Goal: Task Accomplishment & Management: Manage account settings

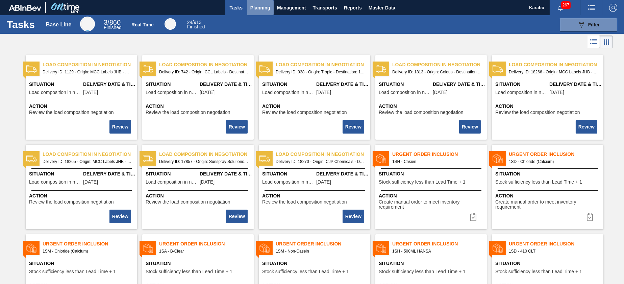
click at [261, 12] on button "Planning" at bounding box center [260, 7] width 27 height 15
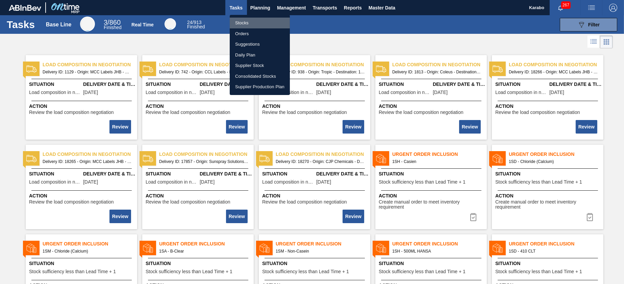
click at [262, 24] on li "Stocks" at bounding box center [260, 23] width 60 height 11
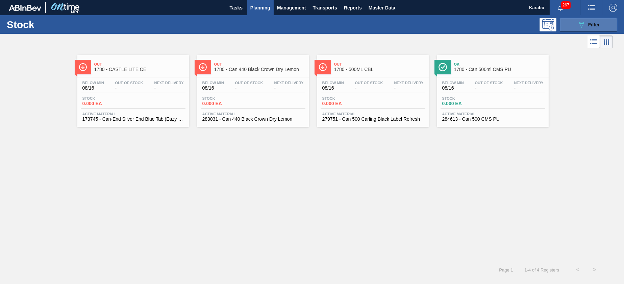
click at [574, 28] on button "089F7B8B-B2A5-4AFE-B5C0-19BA573D28AC Filter" at bounding box center [587, 25] width 57 height 14
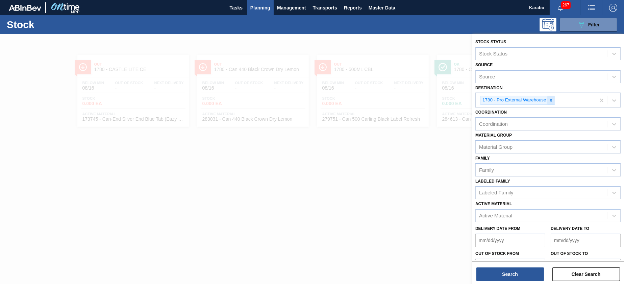
click at [549, 102] on icon at bounding box center [550, 100] width 5 height 5
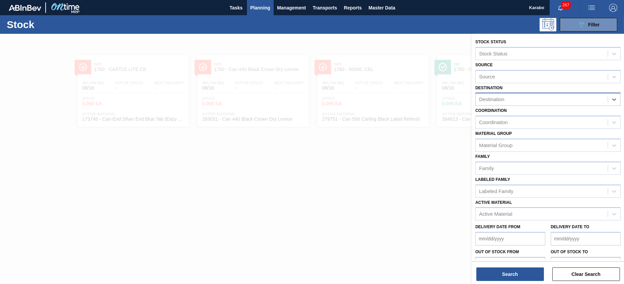
click at [563, 104] on div "Destination" at bounding box center [547, 99] width 145 height 13
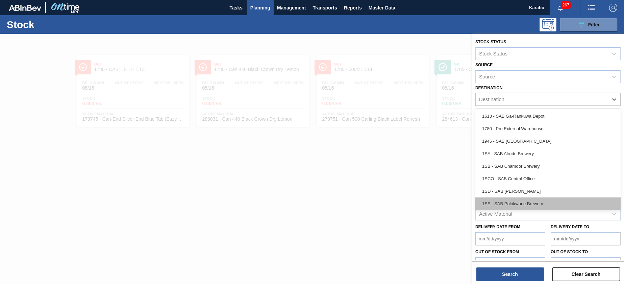
click at [504, 200] on div "1SE - SAB Polokwane Brewery" at bounding box center [547, 203] width 145 height 12
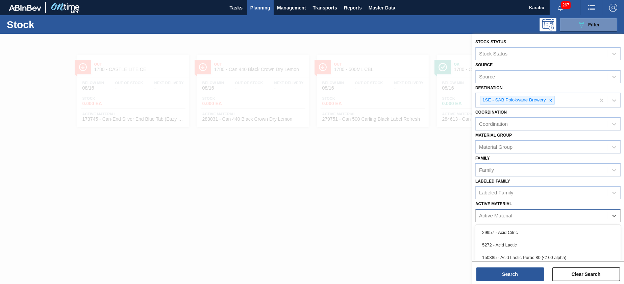
click at [510, 218] on div "Active Material" at bounding box center [541, 216] width 132 height 10
type Material "5296"
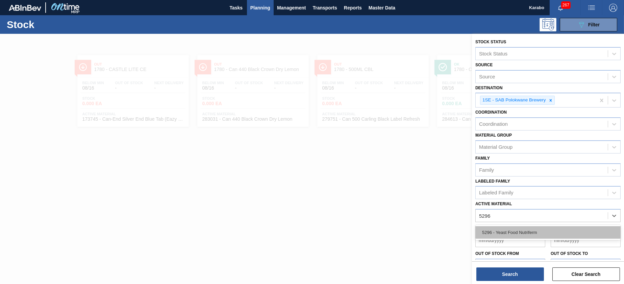
click at [506, 228] on div "5296 - Yeast Food Nutriferm" at bounding box center [547, 232] width 145 height 12
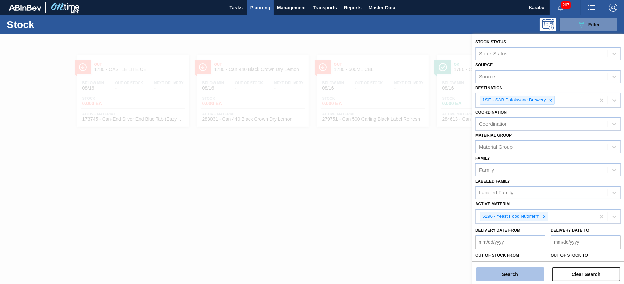
click at [511, 272] on button "Search" at bounding box center [510, 274] width 68 height 14
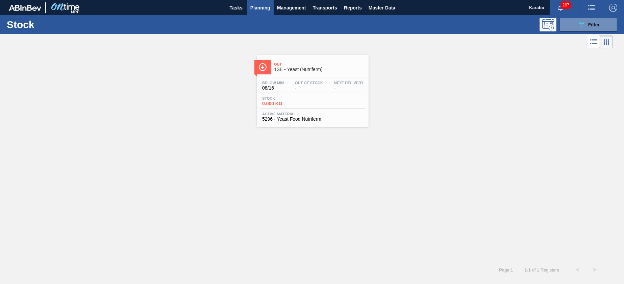
click at [323, 112] on span "Active Material" at bounding box center [312, 114] width 101 height 4
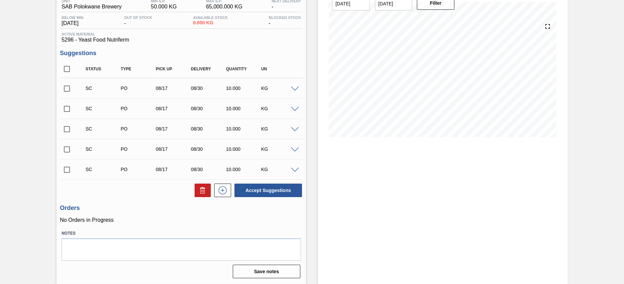
scroll to position [61, 0]
click at [67, 169] on input "checkbox" at bounding box center [67, 169] width 14 height 14
checkbox input "true"
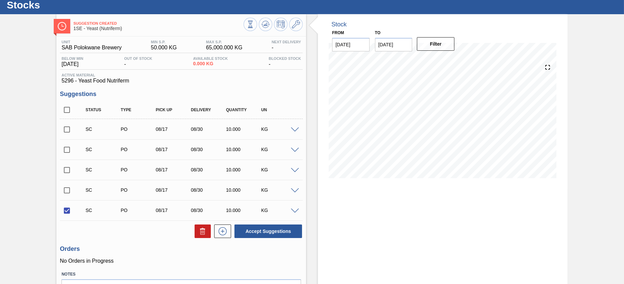
scroll to position [10, 0]
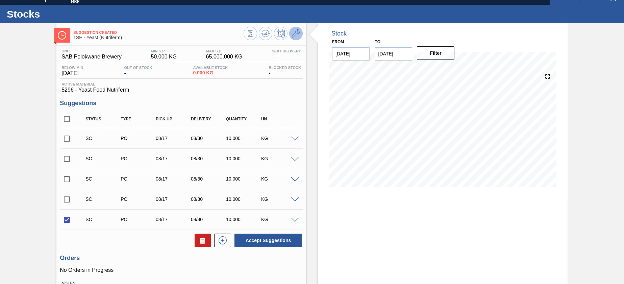
click at [298, 28] on button at bounding box center [296, 34] width 14 height 14
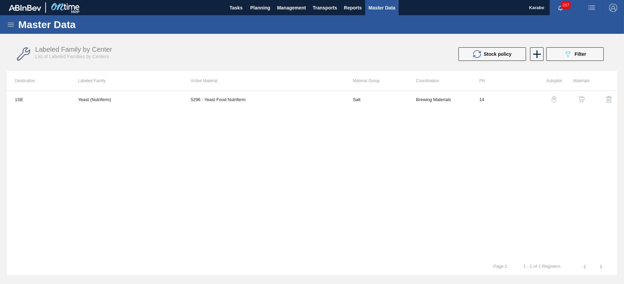
click at [581, 100] on img "button" at bounding box center [581, 99] width 7 height 7
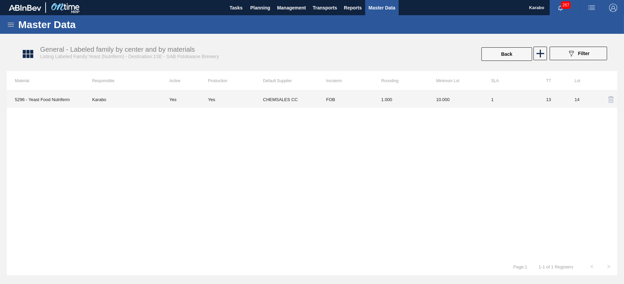
click at [498, 101] on td "1" at bounding box center [510, 99] width 55 height 17
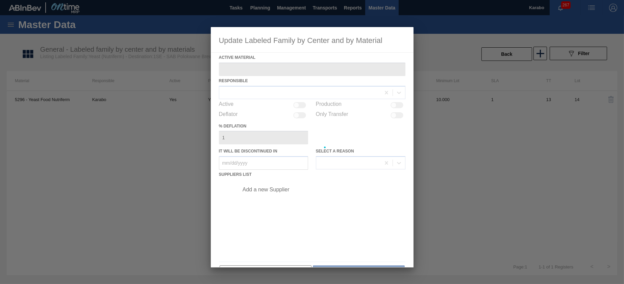
type Material "5296 - Yeast Food Nutriferm"
checkbox input "true"
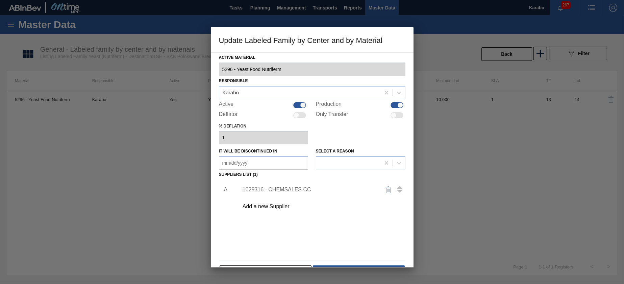
click at [306, 188] on div "1029316 - CHEMSALES CC" at bounding box center [308, 189] width 132 height 6
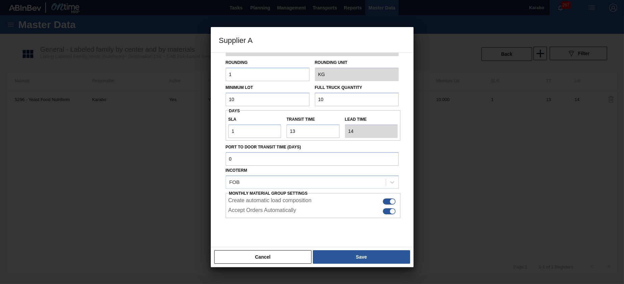
scroll to position [37, 0]
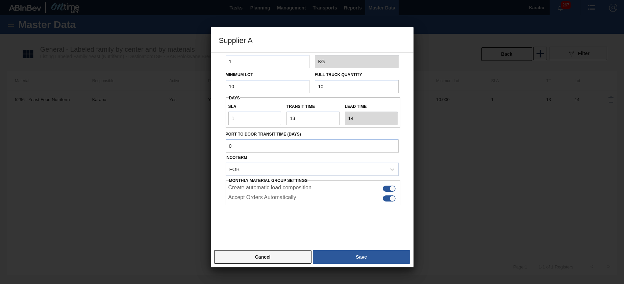
click at [296, 250] on button "Cancel" at bounding box center [263, 257] width 98 height 14
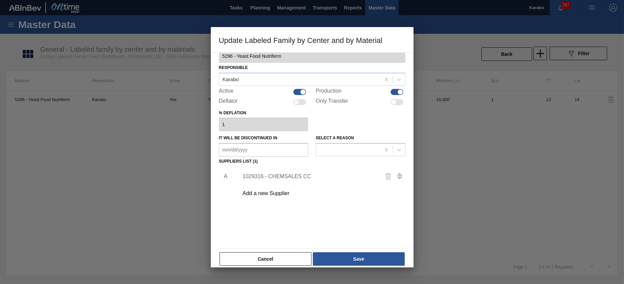
scroll to position [20, 0]
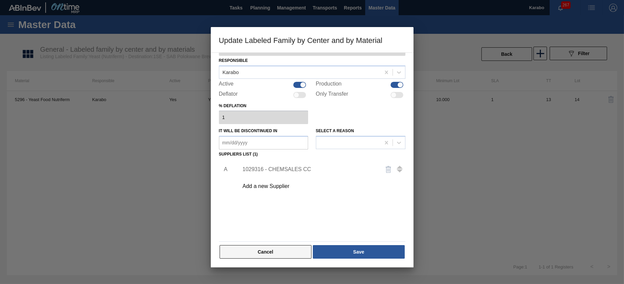
click at [287, 248] on button "Cancel" at bounding box center [265, 252] width 92 height 14
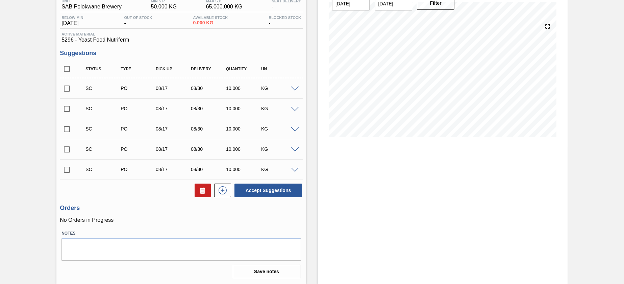
scroll to position [61, 0]
drag, startPoint x: 68, startPoint y: 169, endPoint x: 72, endPoint y: 167, distance: 4.7
click at [68, 169] on input "checkbox" at bounding box center [67, 169] width 14 height 14
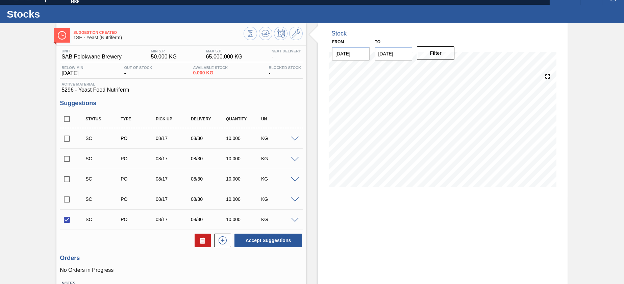
scroll to position [0, 0]
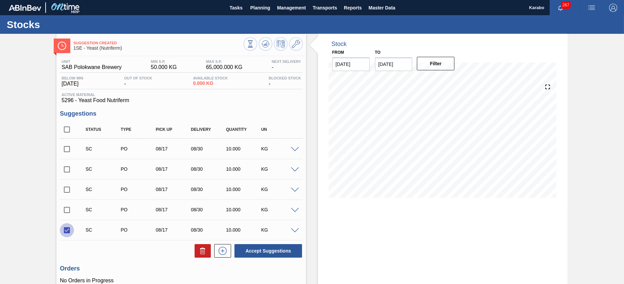
click at [68, 226] on input "checkbox" at bounding box center [67, 230] width 14 height 14
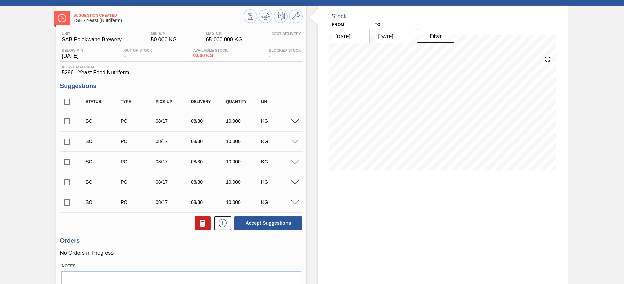
scroll to position [28, 0]
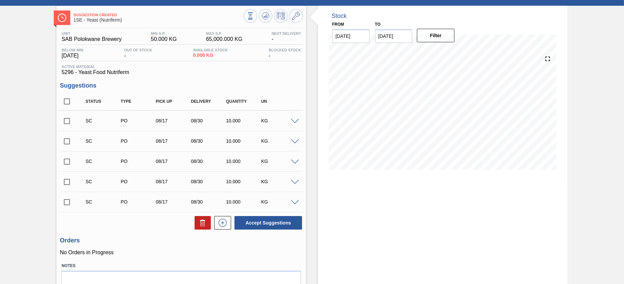
click at [402, 249] on div "Stock From 08/16/2025 to 08/30/2025 Filter 08/22 Stock Projection 0 SAP Plannin…" at bounding box center [443, 161] width 250 height 310
click at [69, 205] on input "checkbox" at bounding box center [67, 202] width 14 height 14
click at [268, 222] on button "Accept Suggestions" at bounding box center [268, 223] width 68 height 14
checkbox input "false"
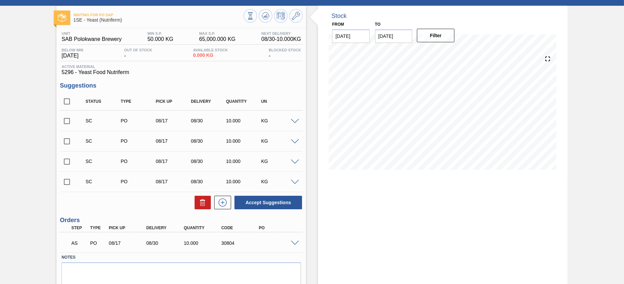
click at [295, 243] on span at bounding box center [295, 242] width 8 height 5
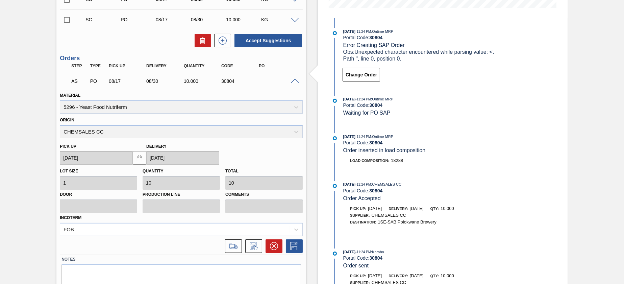
scroll to position [203, 0]
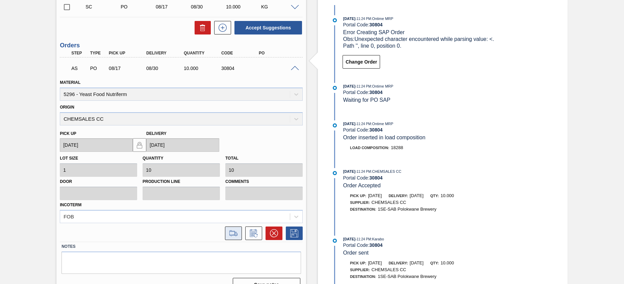
click at [235, 231] on icon at bounding box center [233, 233] width 11 height 8
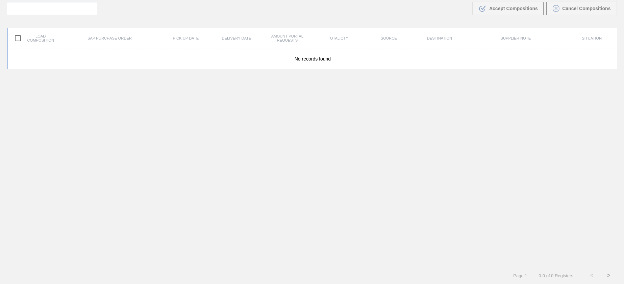
scroll to position [48, 0]
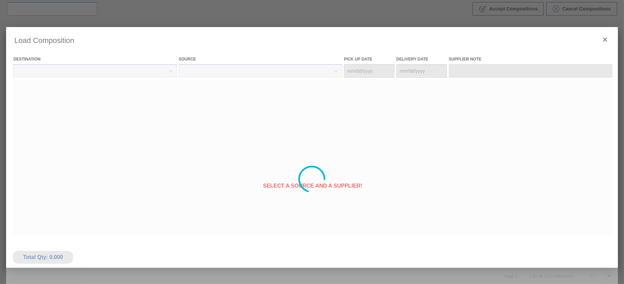
type Date "[DATE]"
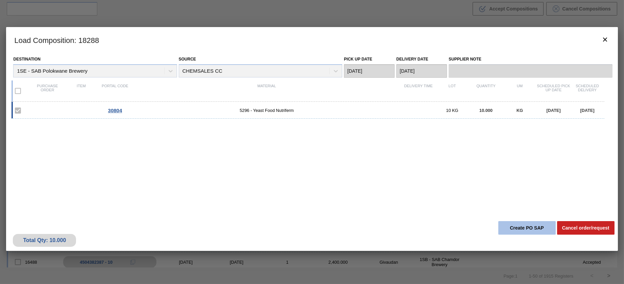
click at [526, 226] on button "Create PO SAP" at bounding box center [526, 228] width 57 height 14
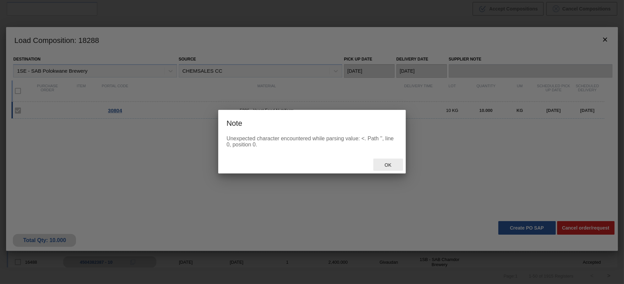
click at [387, 163] on span "Ok" at bounding box center [388, 164] width 18 height 5
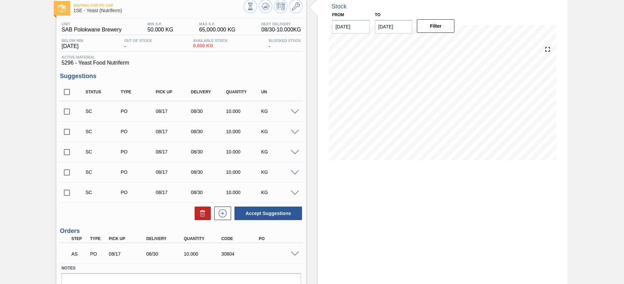
scroll to position [72, 0]
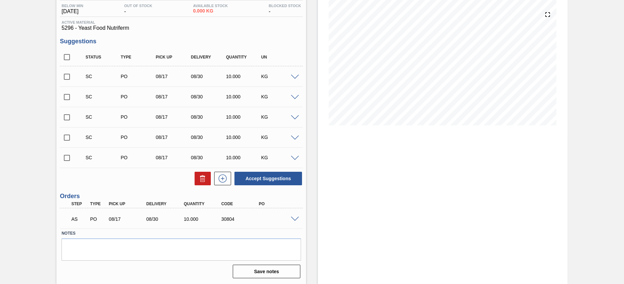
click at [293, 217] on span at bounding box center [295, 218] width 8 height 5
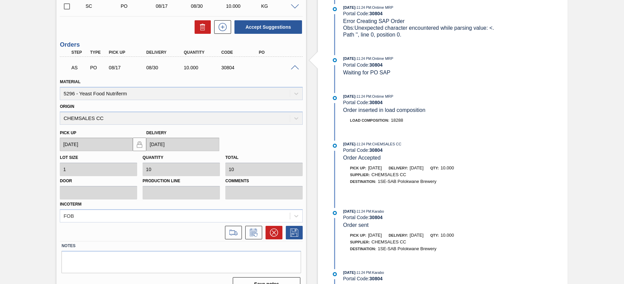
scroll to position [236, 0]
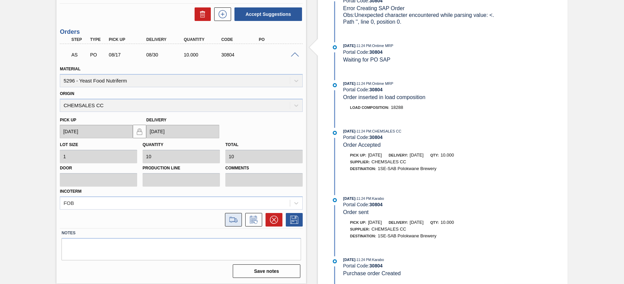
click at [235, 217] on icon at bounding box center [233, 219] width 11 height 8
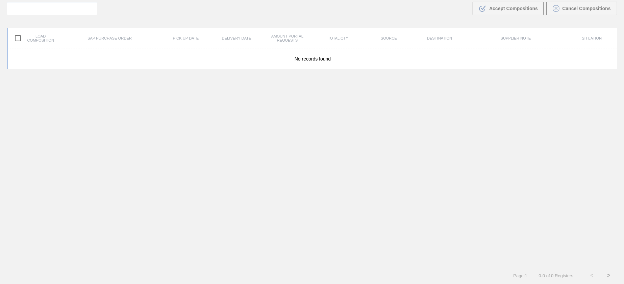
scroll to position [48, 0]
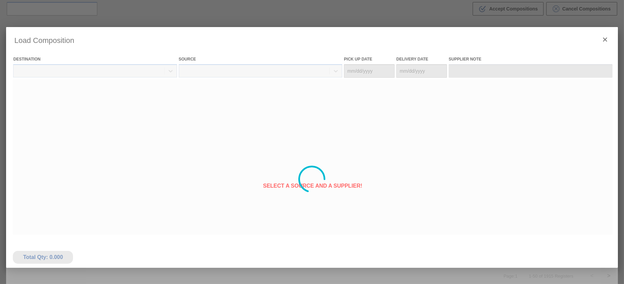
type Date "[DATE]"
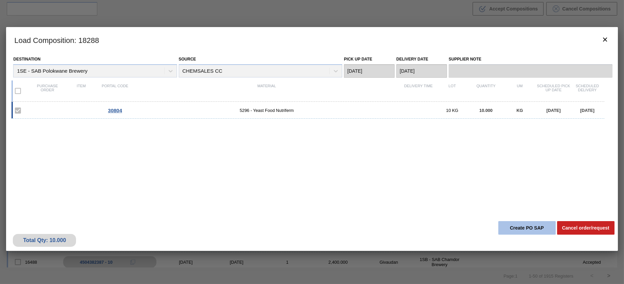
click at [509, 225] on button "Create PO SAP" at bounding box center [526, 228] width 57 height 14
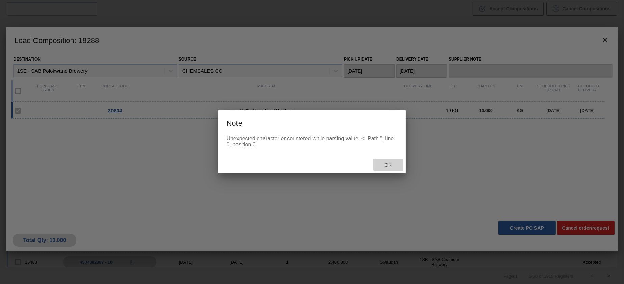
click at [394, 159] on div "Ok" at bounding box center [388, 164] width 30 height 12
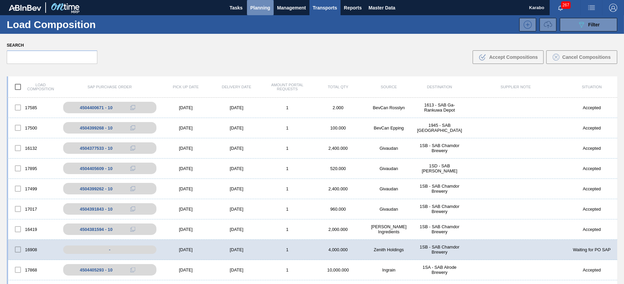
click at [261, 9] on span "Planning" at bounding box center [260, 8] width 20 height 8
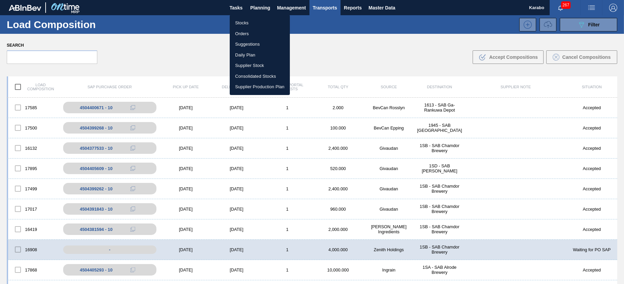
drag, startPoint x: 262, startPoint y: 21, endPoint x: 263, endPoint y: 25, distance: 3.8
click at [262, 21] on li "Stocks" at bounding box center [260, 23] width 60 height 11
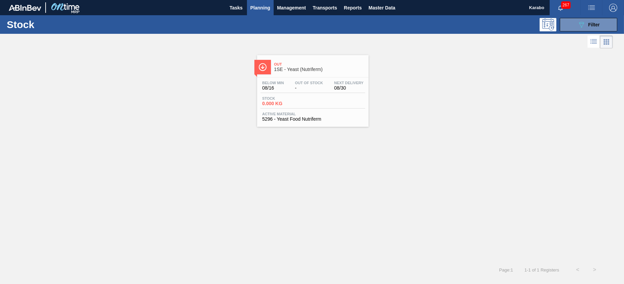
click at [316, 118] on span "5296 - Yeast Food Nutriferm" at bounding box center [312, 118] width 101 height 5
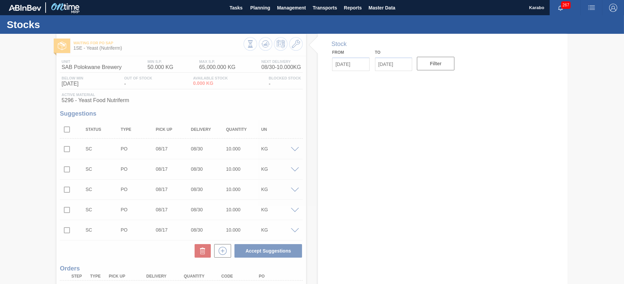
type input "[DATE]"
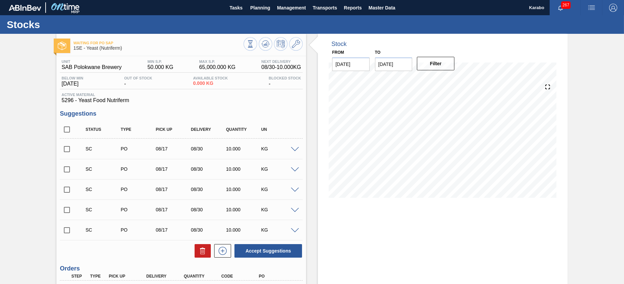
click at [315, 15] on div "Stocks" at bounding box center [312, 24] width 624 height 19
click at [321, 8] on span "Transports" at bounding box center [325, 8] width 24 height 8
click at [321, 19] on li "Load Composition" at bounding box center [324, 23] width 47 height 11
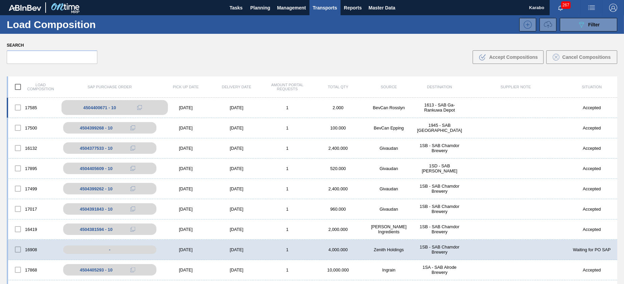
click at [96, 106] on div "4504400671 - 10" at bounding box center [99, 107] width 33 height 5
click at [190, 107] on div "12/31/2025" at bounding box center [185, 107] width 51 height 5
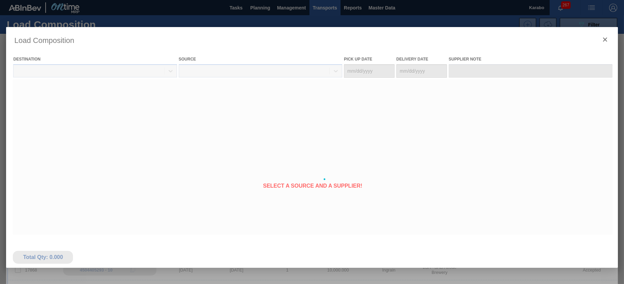
type Date "12/31/2025"
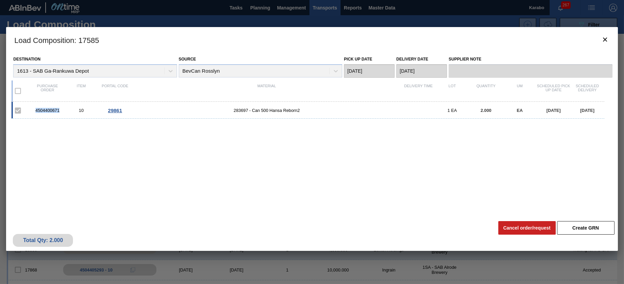
drag, startPoint x: 59, startPoint y: 111, endPoint x: 36, endPoint y: 111, distance: 23.0
click at [36, 111] on div "4504400671" at bounding box center [47, 110] width 34 height 5
copy div "4504400671"
click at [602, 44] on clb-icon "botão de ícone" at bounding box center [605, 39] width 8 height 9
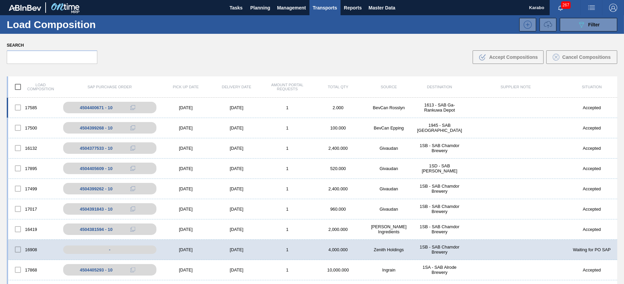
click at [188, 106] on div "12/31/2025" at bounding box center [185, 107] width 51 height 5
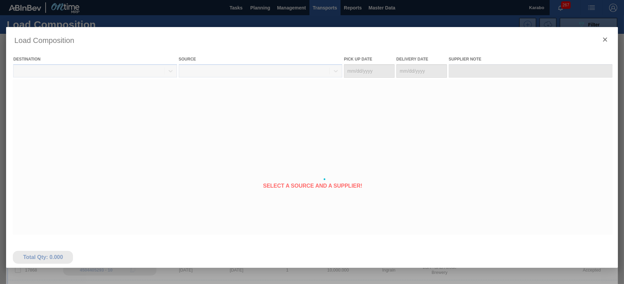
type Date "12/31/2025"
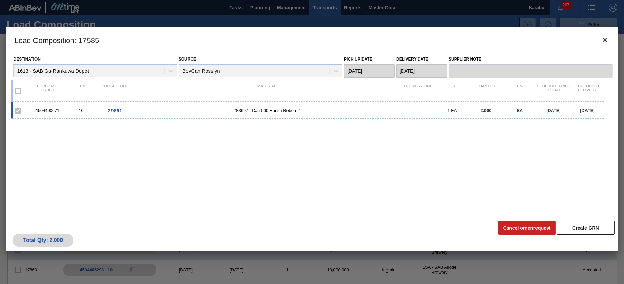
click at [112, 109] on span "29861" at bounding box center [115, 110] width 14 height 6
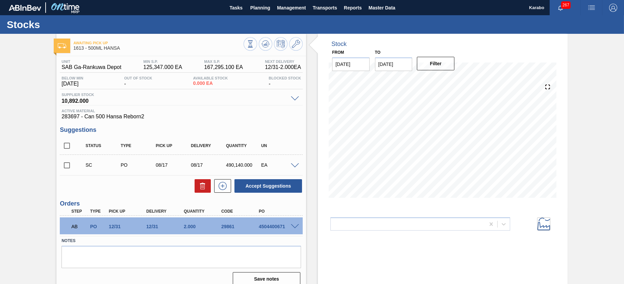
click at [294, 227] on span at bounding box center [295, 226] width 8 height 5
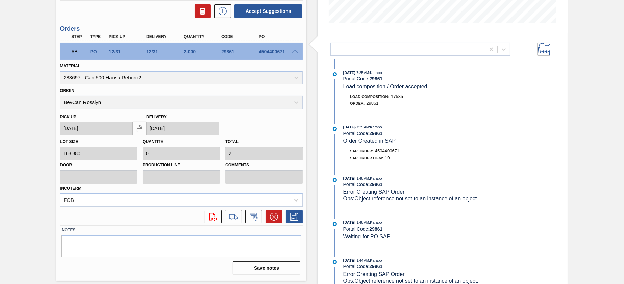
click at [390, 151] on span "4504400671" at bounding box center [387, 150] width 24 height 5
copy span "4504400671"
click at [273, 211] on button at bounding box center [273, 217] width 17 height 14
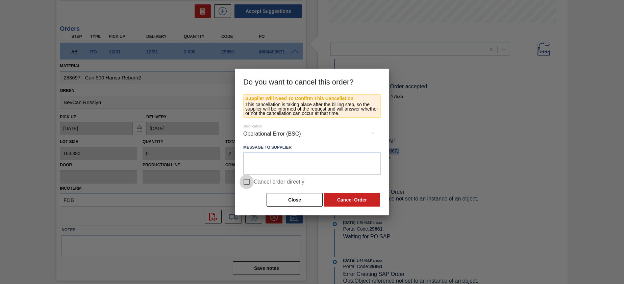
click at [250, 179] on input "Cancel order directly" at bounding box center [246, 182] width 14 height 14
checkbox input "true"
click at [269, 163] on textarea at bounding box center [311, 163] width 137 height 22
type textarea "DR Test - pls ignore"
drag, startPoint x: 287, startPoint y: 72, endPoint x: 304, endPoint y: 78, distance: 17.6
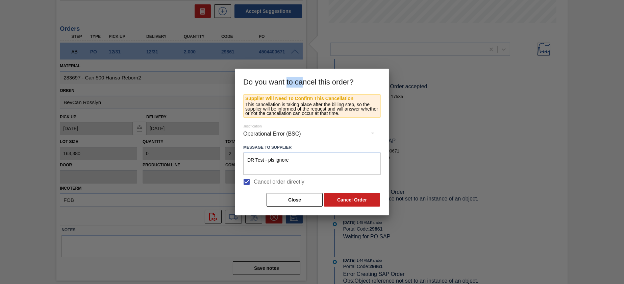
click at [304, 78] on h3 "Do you want to cancel this order?" at bounding box center [312, 82] width 154 height 26
click at [274, 71] on h3 "Do you want to cancel this order?" at bounding box center [312, 82] width 154 height 26
click at [352, 202] on button "Cancel Order" at bounding box center [352, 200] width 56 height 14
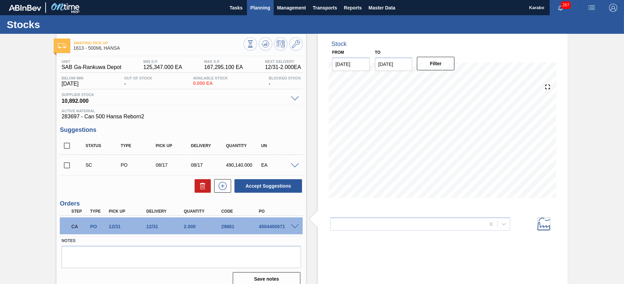
click at [260, 12] on button "Planning" at bounding box center [260, 7] width 27 height 15
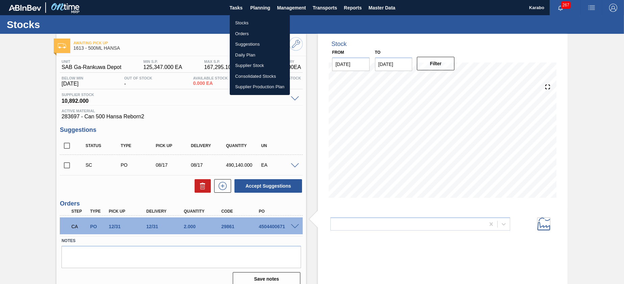
drag, startPoint x: 255, startPoint y: 22, endPoint x: 284, endPoint y: 42, distance: 35.2
click at [255, 22] on li "Stocks" at bounding box center [260, 23] width 60 height 11
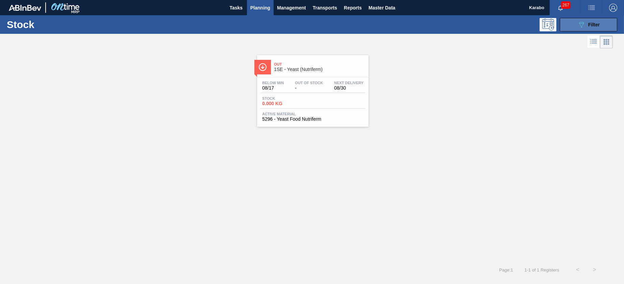
click at [578, 26] on icon "089F7B8B-B2A5-4AFE-B5C0-19BA573D28AC" at bounding box center [581, 25] width 8 height 8
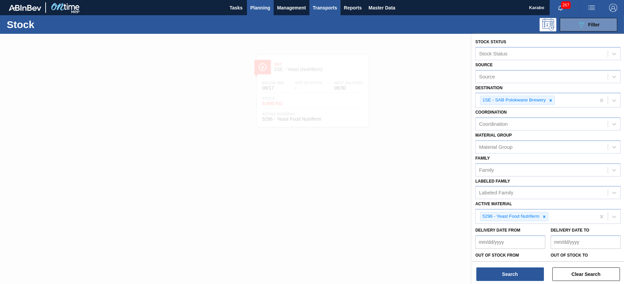
click at [329, 8] on span "Transports" at bounding box center [325, 8] width 24 height 8
click at [319, 23] on li "Load Composition" at bounding box center [324, 23] width 47 height 11
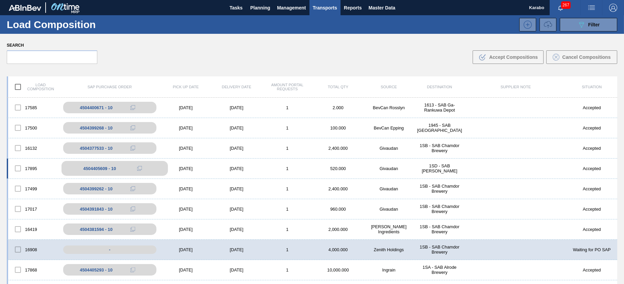
click at [139, 168] on icon at bounding box center [139, 168] width 5 height 5
drag, startPoint x: 114, startPoint y: 168, endPoint x: 78, endPoint y: 163, distance: 36.5
click at [78, 163] on div "4504405609 - 10" at bounding box center [114, 168] width 106 height 15
copy div "4504405609 - 10"
